Goal: Task Accomplishment & Management: Complete application form

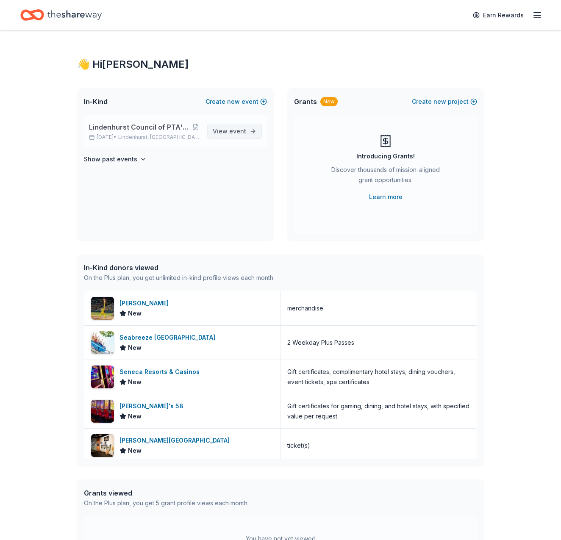
click at [250, 132] on link "View event" at bounding box center [234, 131] width 55 height 15
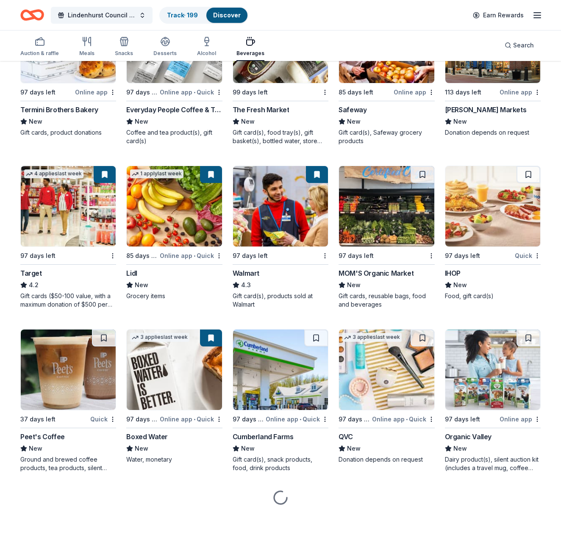
scroll to position [309, 0]
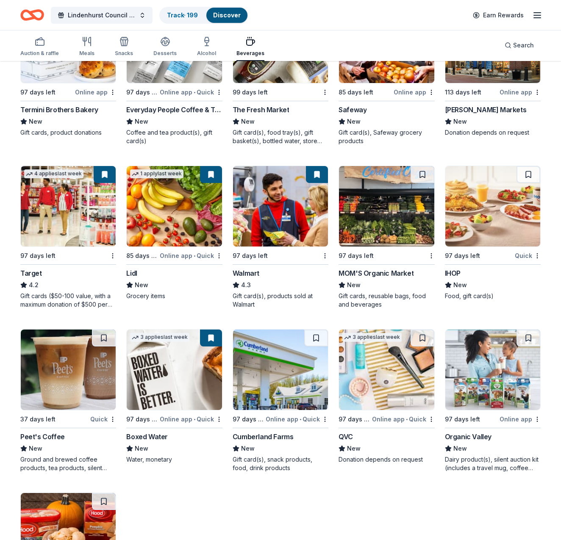
click at [88, 384] on img at bounding box center [68, 370] width 95 height 81
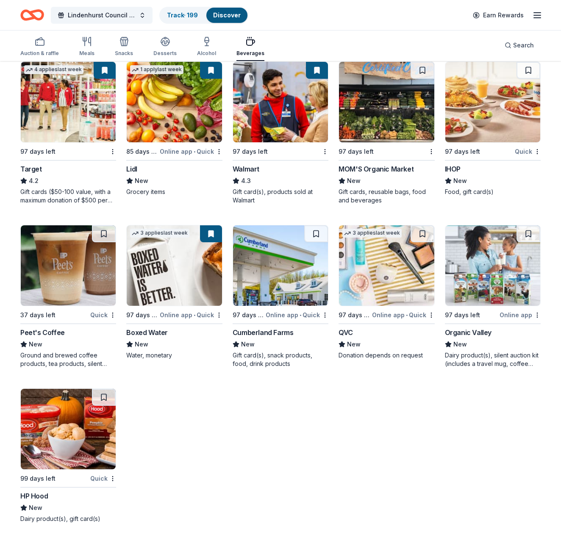
scroll to position [413, 0]
click at [42, 45] on rect "button" at bounding box center [40, 43] width 8 height 6
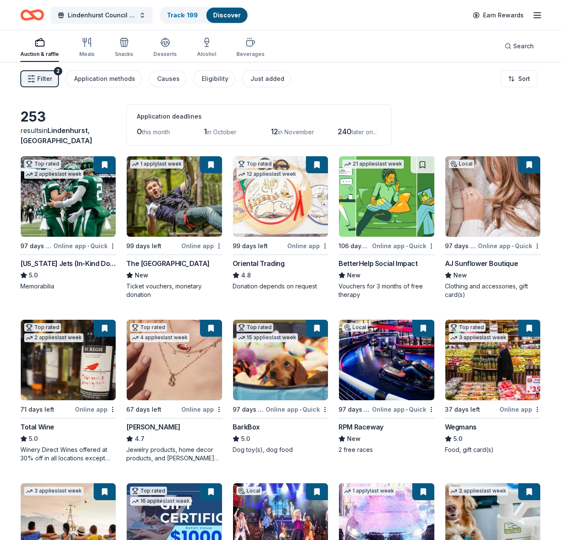
drag, startPoint x: 88, startPoint y: 206, endPoint x: 90, endPoint y: 196, distance: 10.0
click at [88, 206] on img at bounding box center [68, 196] width 95 height 81
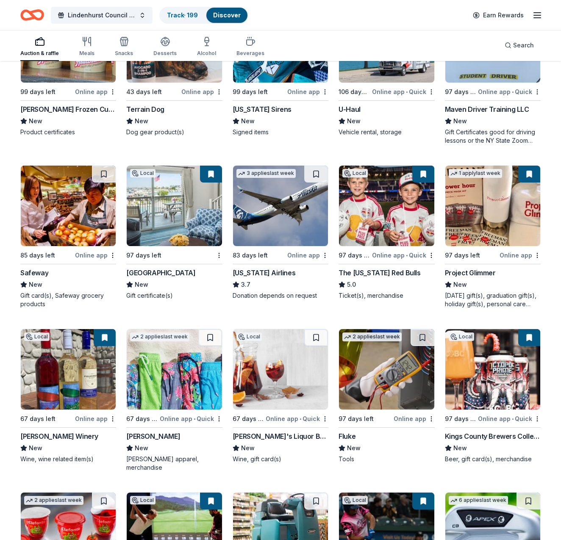
scroll to position [4234, 0]
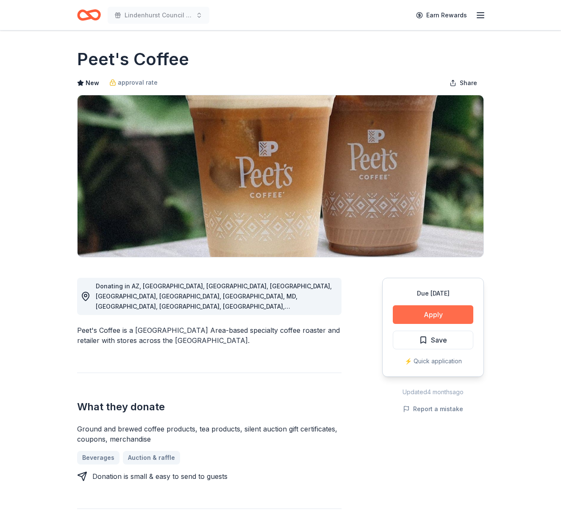
click at [449, 312] on button "Apply" at bounding box center [433, 315] width 81 height 19
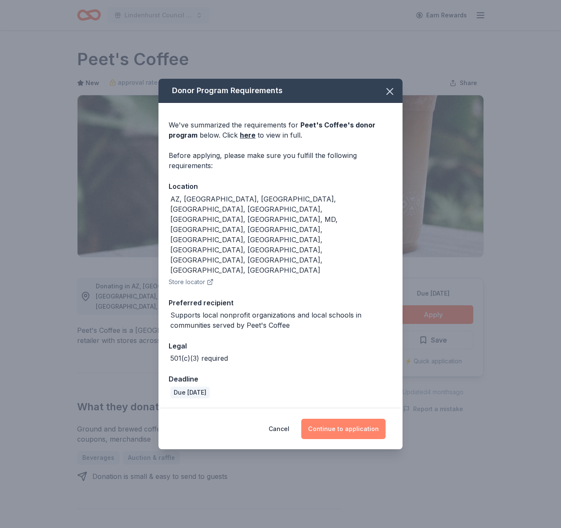
click at [345, 419] on button "Continue to application" at bounding box center [343, 429] width 84 height 20
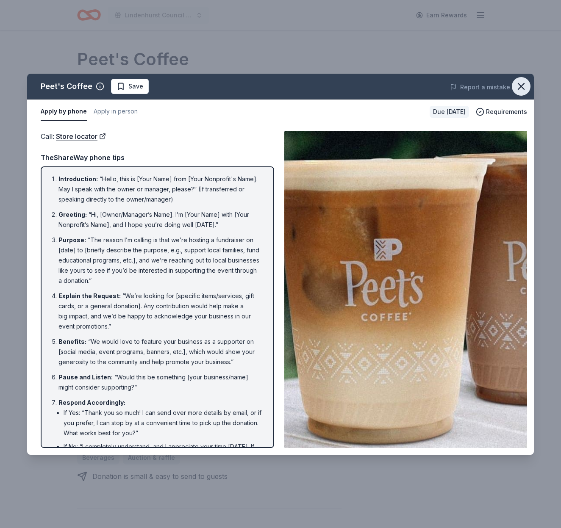
click at [520, 86] on icon "button" at bounding box center [521, 86] width 6 height 6
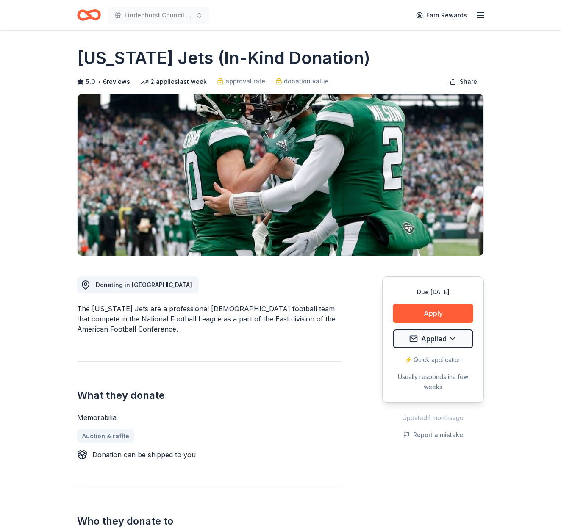
scroll to position [2, 0]
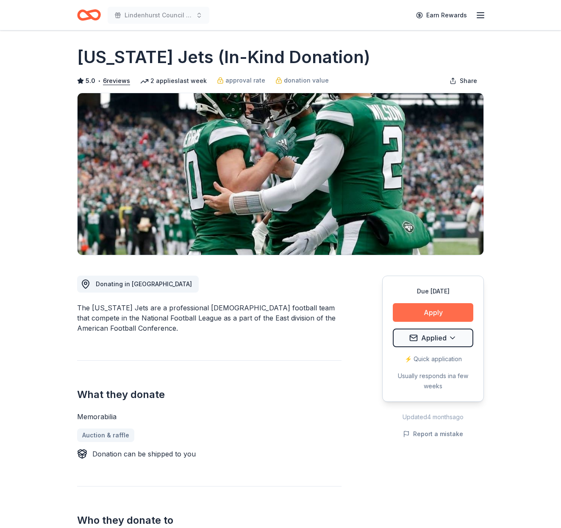
click at [431, 311] on button "Apply" at bounding box center [433, 312] width 81 height 19
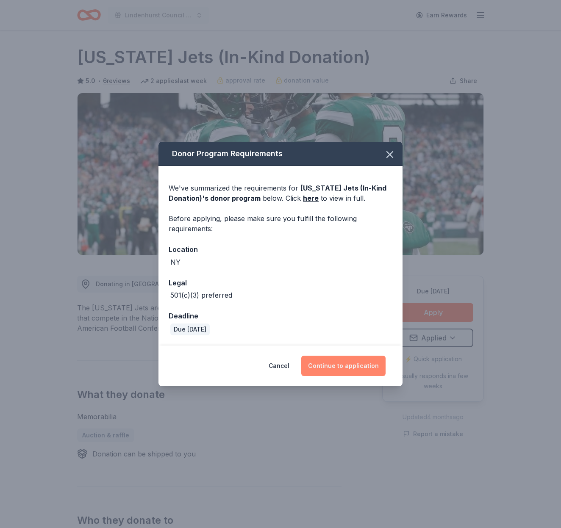
click at [364, 366] on button "Continue to application" at bounding box center [343, 366] width 84 height 20
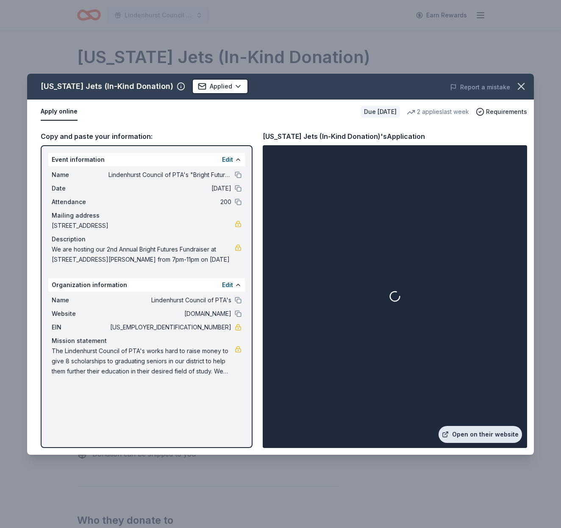
click at [496, 435] on link "Open on their website" at bounding box center [480, 434] width 83 height 17
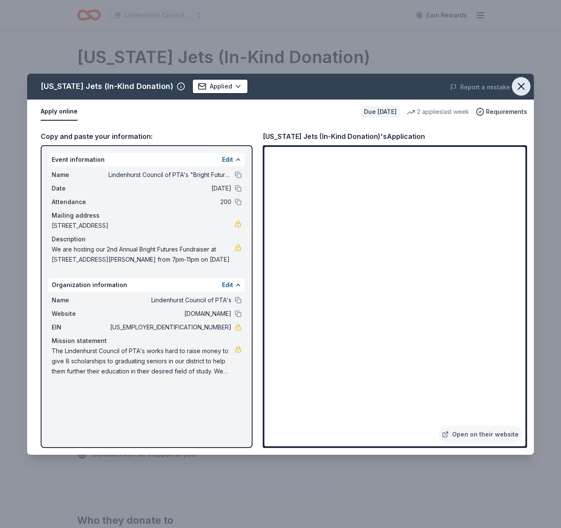
click at [524, 85] on icon "button" at bounding box center [521, 87] width 12 height 12
